Goal: Task Accomplishment & Management: Use online tool/utility

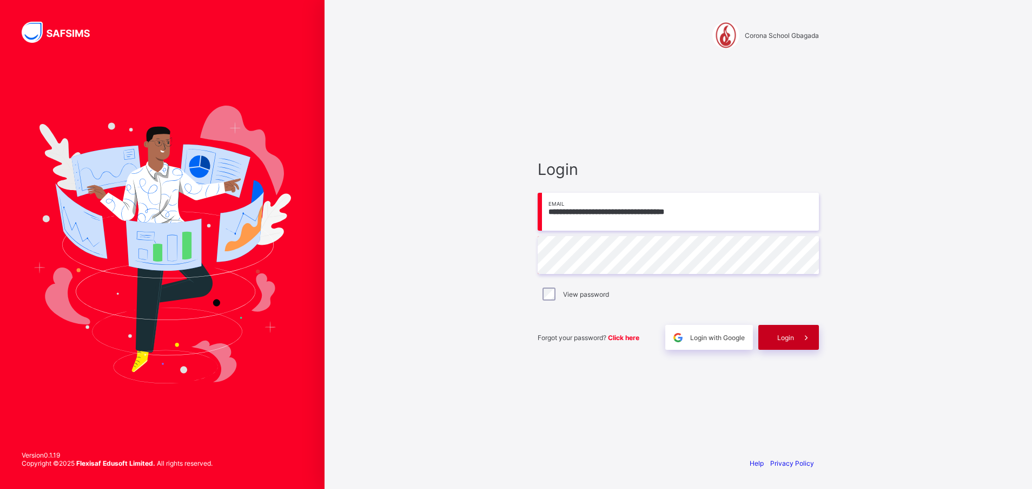
click at [781, 325] on div "Login" at bounding box center [789, 337] width 61 height 25
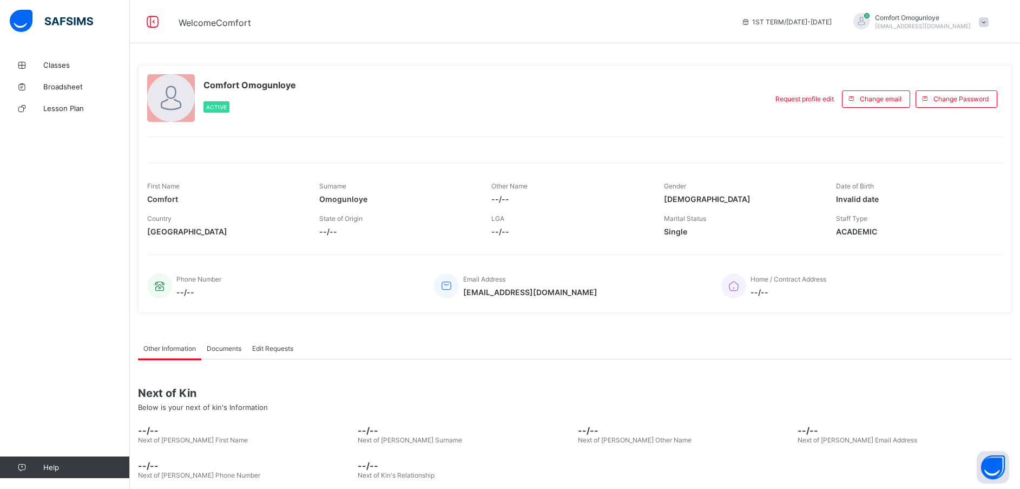
scroll to position [52, 0]
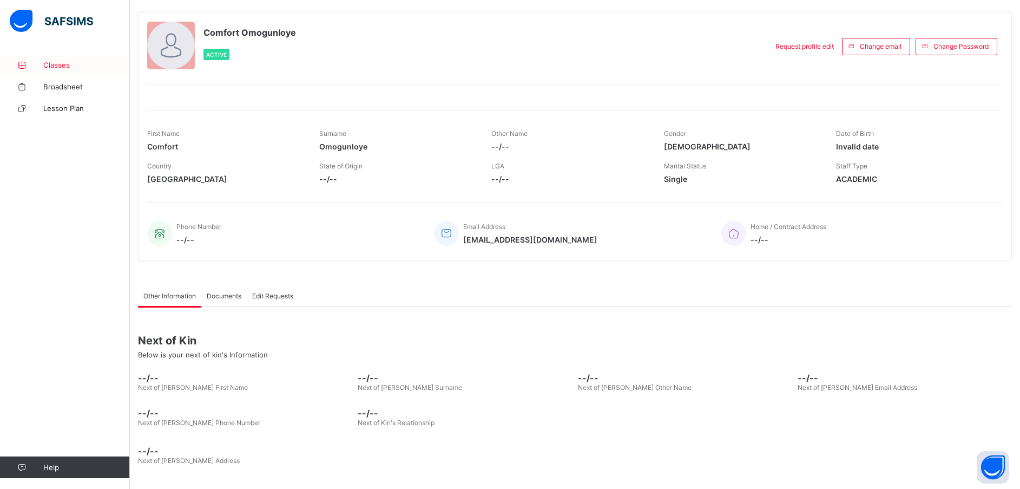
click at [58, 61] on span "Classes" at bounding box center [86, 65] width 87 height 9
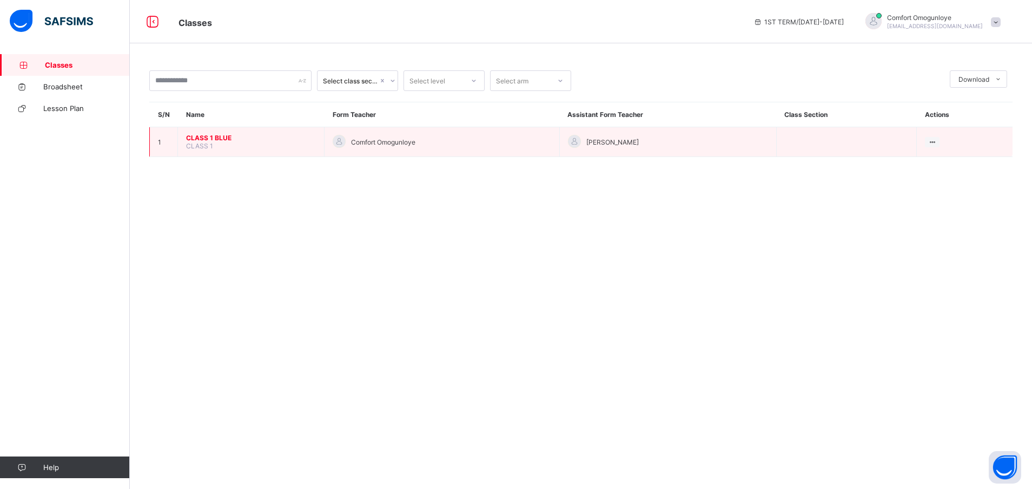
click at [218, 141] on span "CLASS 1 BLUE" at bounding box center [251, 138] width 130 height 8
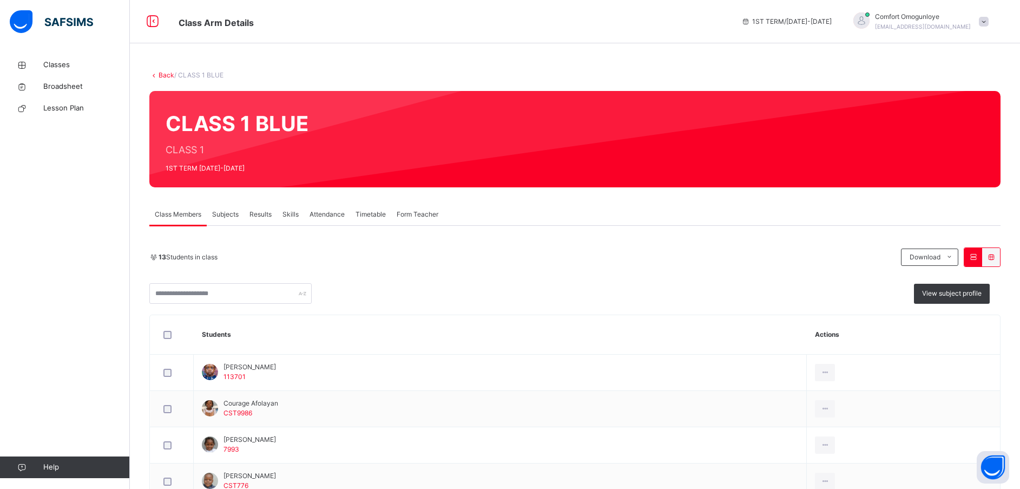
click at [324, 217] on span "Attendance" at bounding box center [326, 214] width 35 height 10
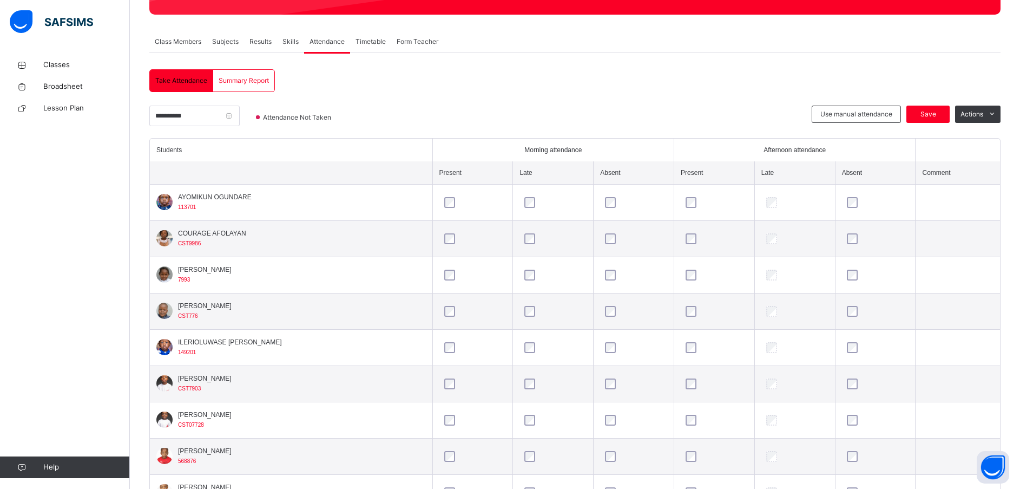
scroll to position [169, 0]
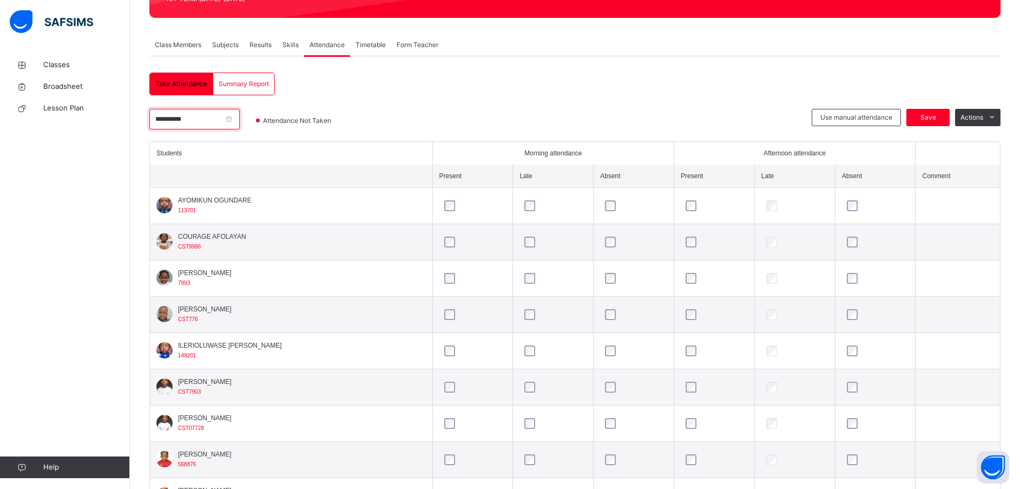
click at [240, 115] on input "**********" at bounding box center [194, 119] width 90 height 21
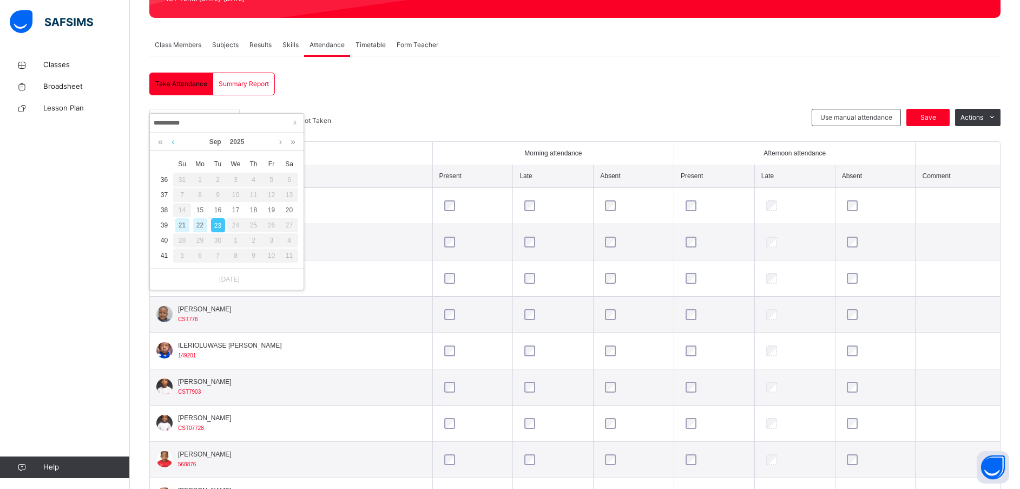
click at [172, 144] on link at bounding box center [173, 142] width 8 height 18
click at [161, 140] on link at bounding box center [160, 142] width 10 height 18
click at [159, 139] on link at bounding box center [160, 142] width 10 height 18
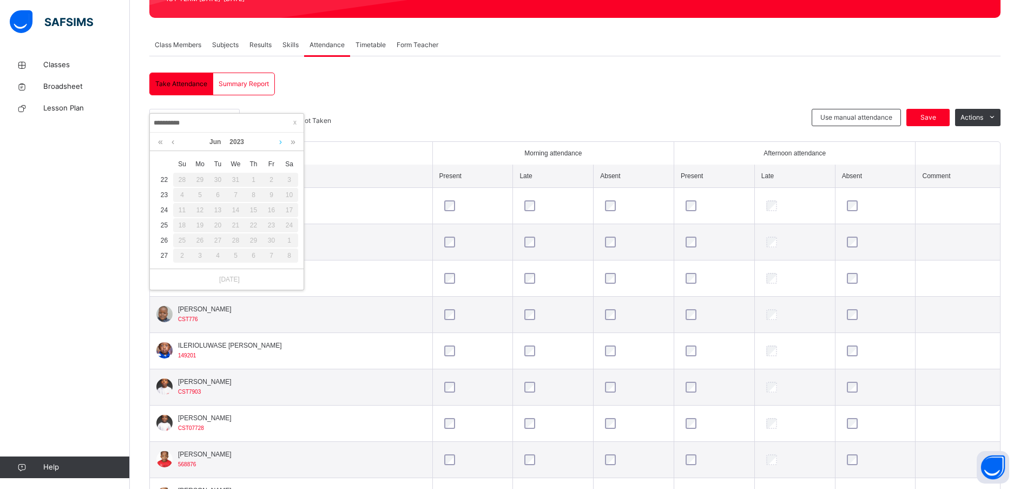
click at [280, 141] on link at bounding box center [280, 142] width 8 height 18
click at [292, 141] on link at bounding box center [293, 142] width 10 height 18
click at [172, 144] on link at bounding box center [173, 142] width 8 height 18
click at [159, 141] on link at bounding box center [160, 142] width 10 height 18
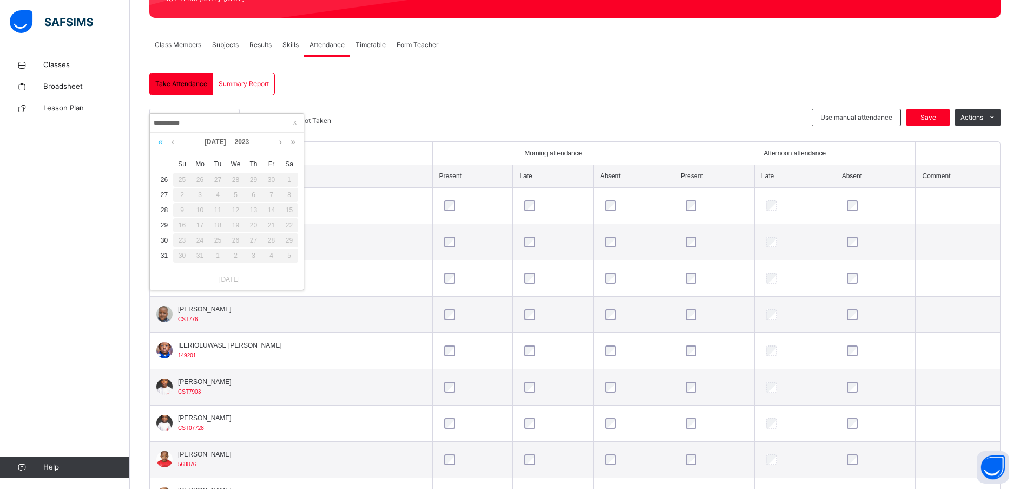
click at [159, 141] on link at bounding box center [160, 142] width 10 height 18
click at [281, 139] on link at bounding box center [280, 142] width 8 height 18
click at [294, 143] on link at bounding box center [293, 142] width 10 height 18
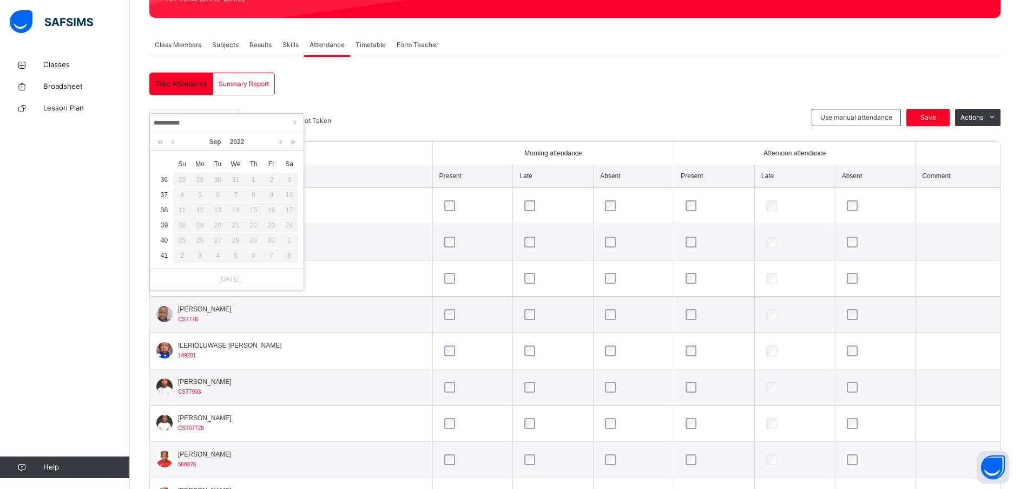
click at [281, 144] on link at bounding box center [280, 142] width 8 height 18
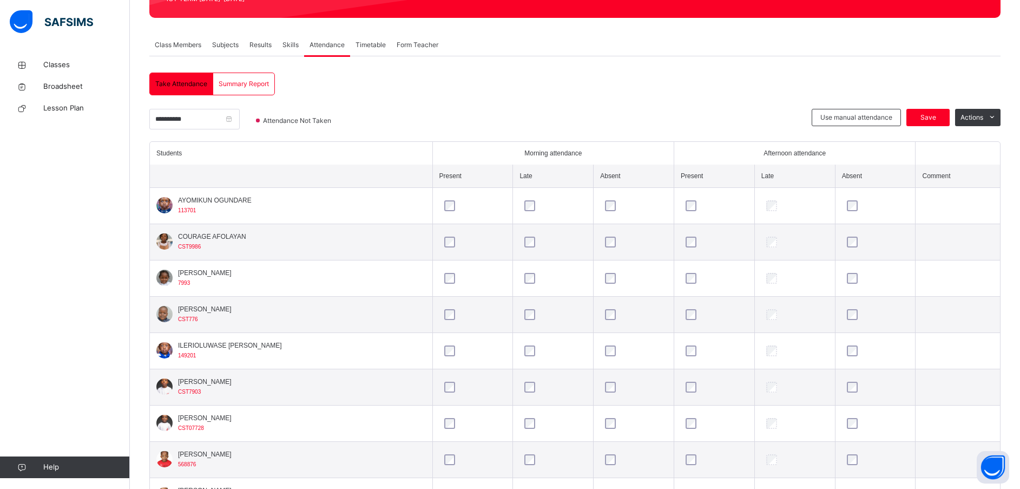
click at [348, 176] on th at bounding box center [291, 175] width 282 height 23
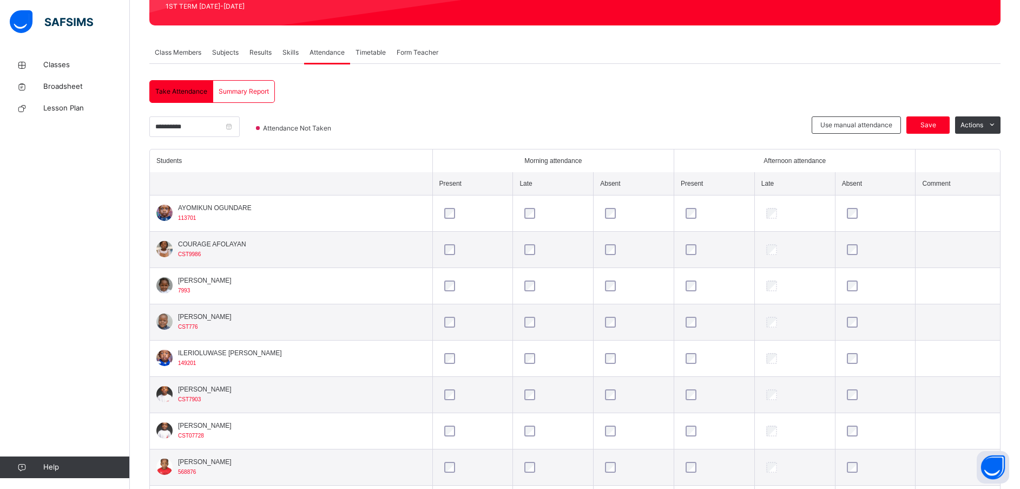
scroll to position [150, 0]
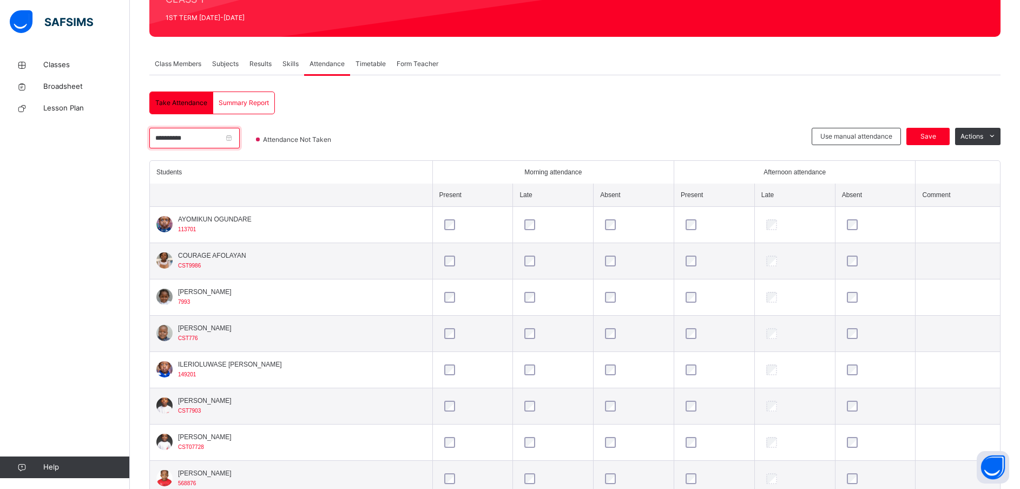
click at [193, 140] on input "**********" at bounding box center [194, 138] width 90 height 21
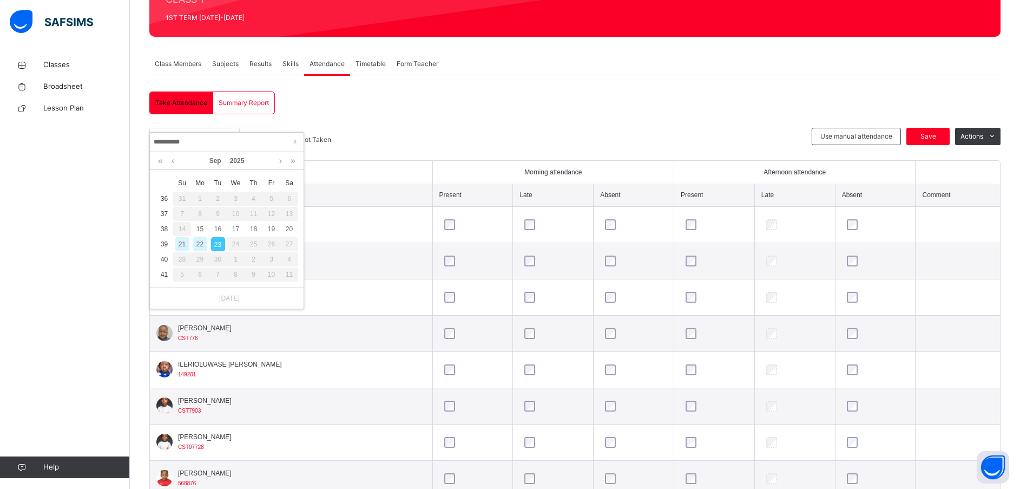
click at [161, 140] on input "**********" at bounding box center [226, 142] width 147 height 12
type input "**********"
click at [202, 228] on div "15" at bounding box center [200, 229] width 14 height 14
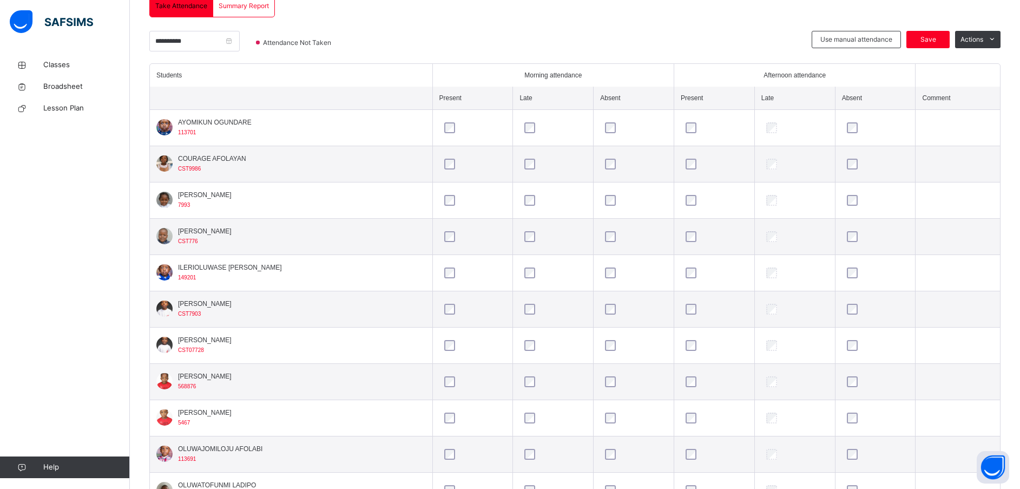
scroll to position [246, 0]
